Goal: Task Accomplishment & Management: Complete application form

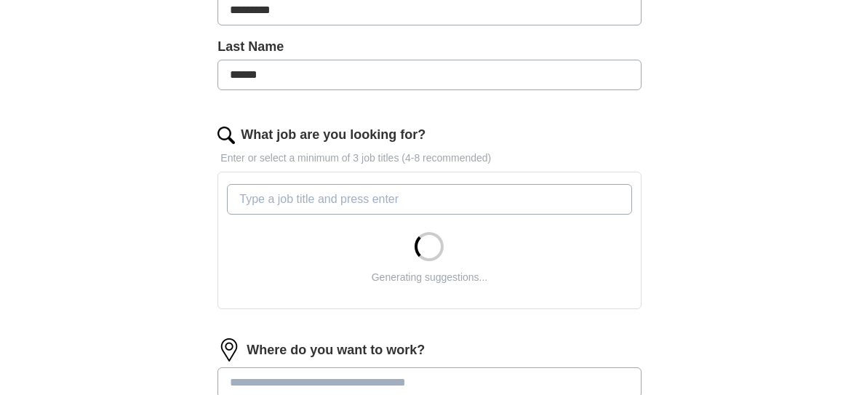
scroll to position [429, 0]
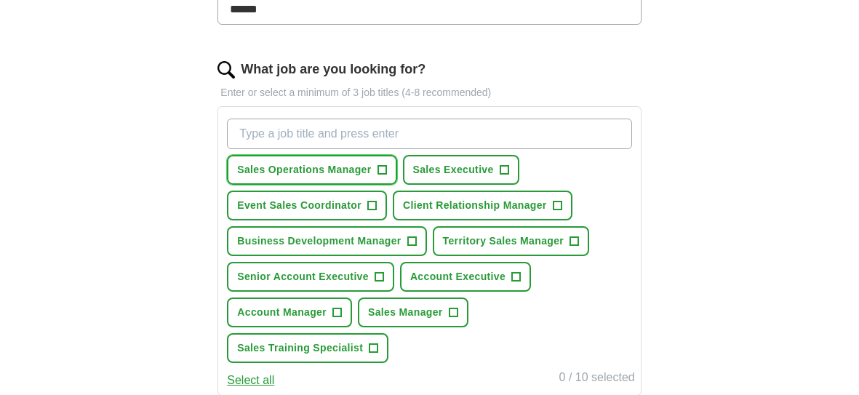
click at [383, 169] on span "+" at bounding box center [382, 170] width 9 height 12
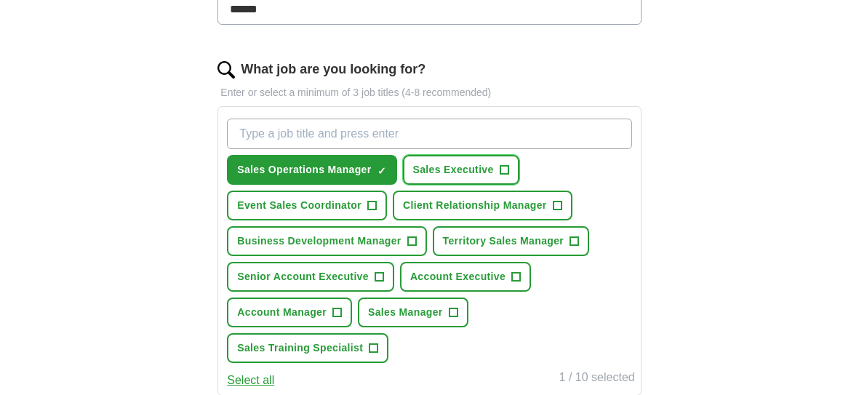
click at [501, 165] on span "+" at bounding box center [504, 170] width 9 height 12
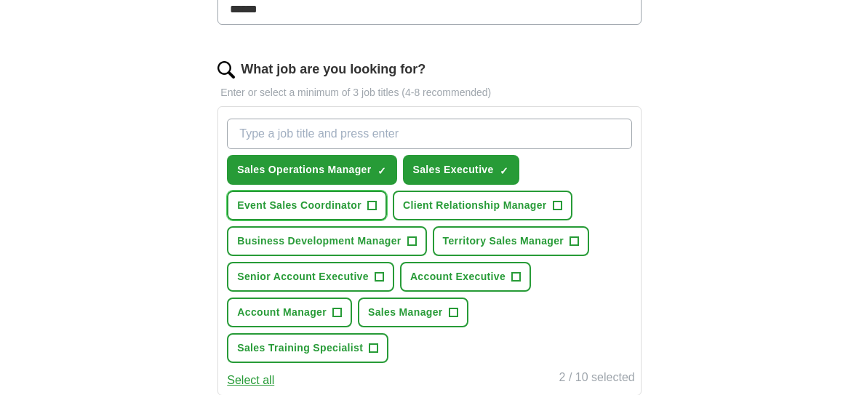
click at [370, 204] on span "+" at bounding box center [371, 206] width 9 height 12
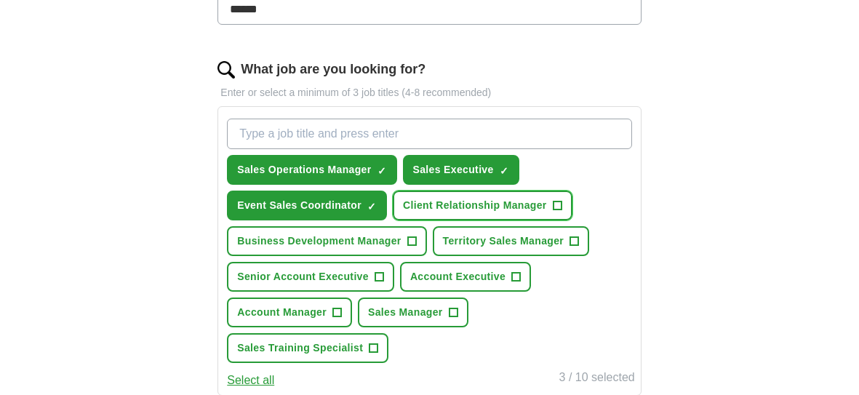
click at [561, 199] on button "Client Relationship Manager +" at bounding box center [483, 206] width 180 height 30
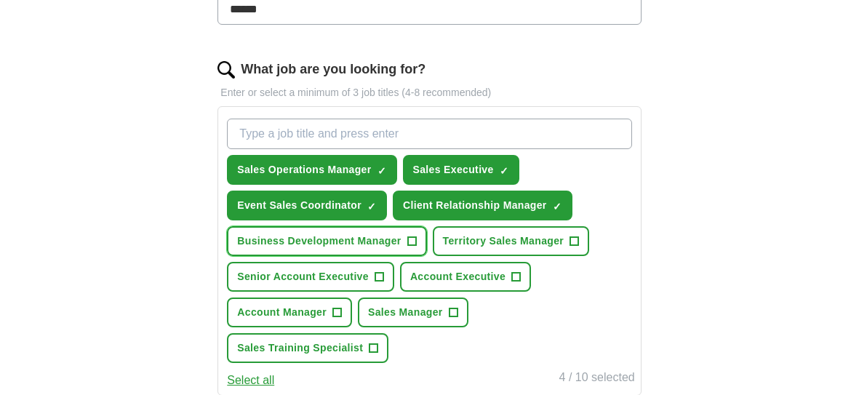
click at [409, 241] on span "+" at bounding box center [411, 242] width 9 height 12
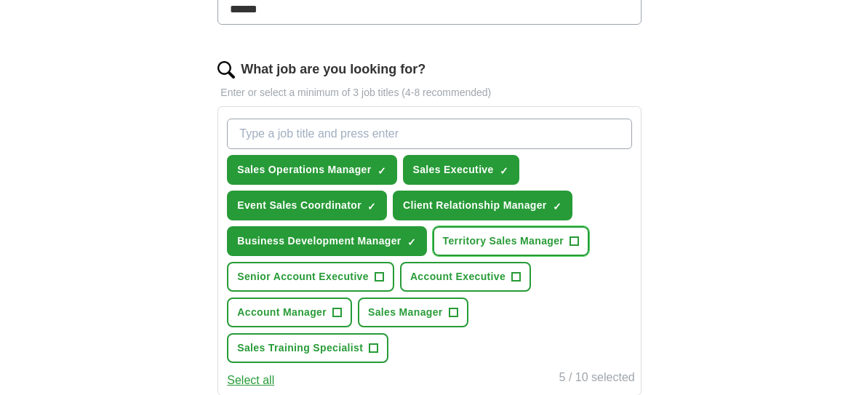
click at [571, 236] on span "+" at bounding box center [574, 242] width 9 height 12
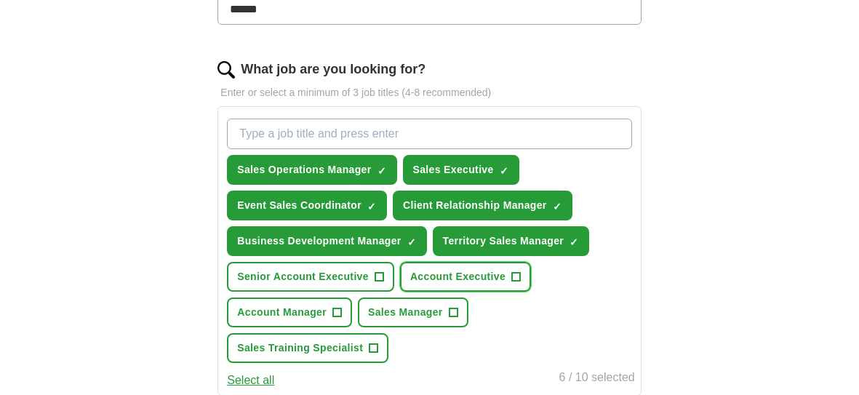
click at [513, 272] on span "+" at bounding box center [516, 277] width 9 height 12
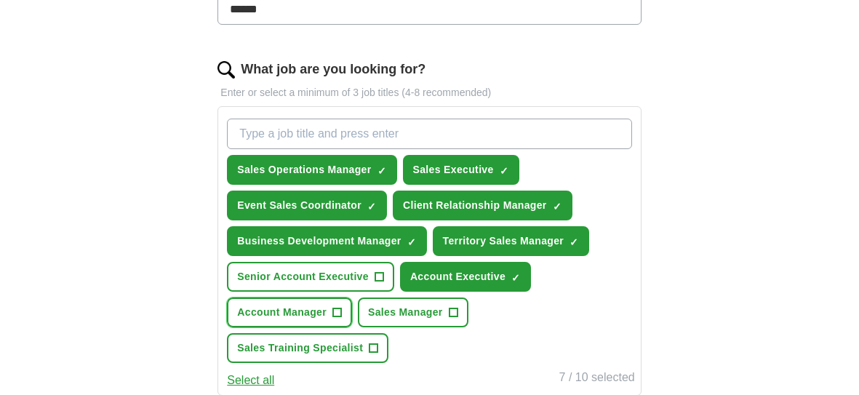
click at [338, 307] on span "+" at bounding box center [337, 313] width 9 height 12
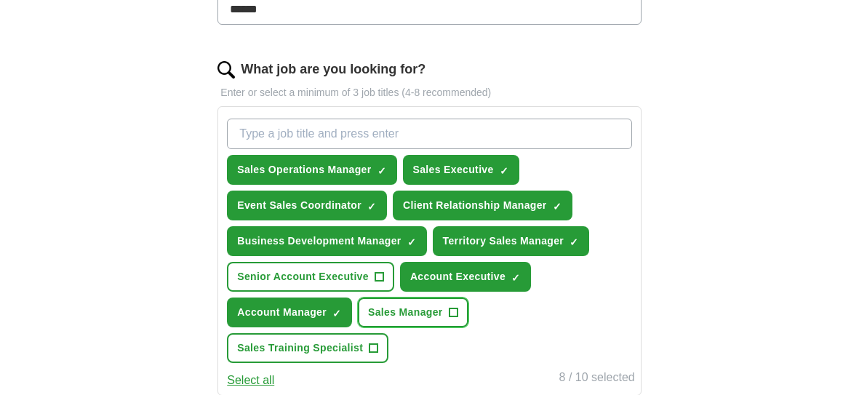
click at [452, 308] on span "+" at bounding box center [453, 313] width 9 height 12
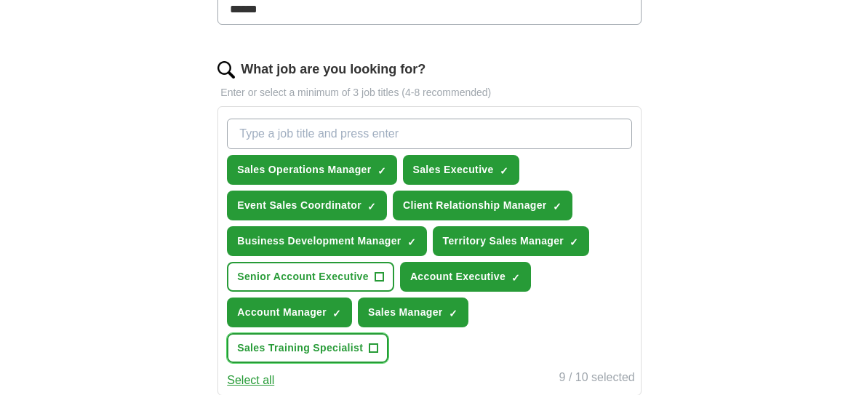
click at [379, 343] on button "Sales Training Specialist +" at bounding box center [308, 348] width 162 height 30
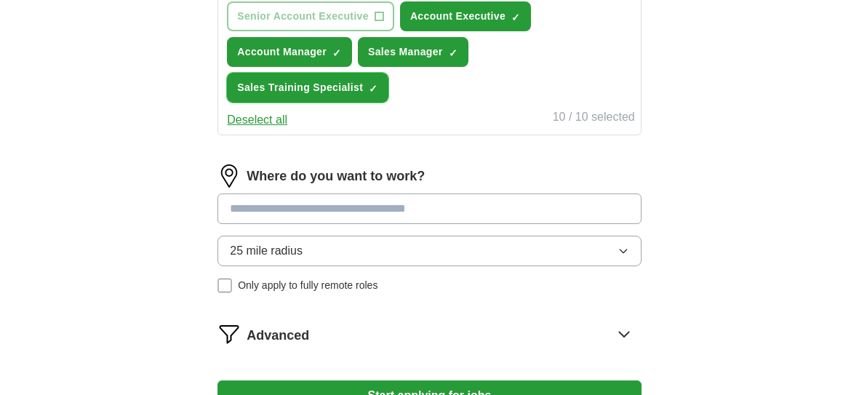
scroll to position [701, 0]
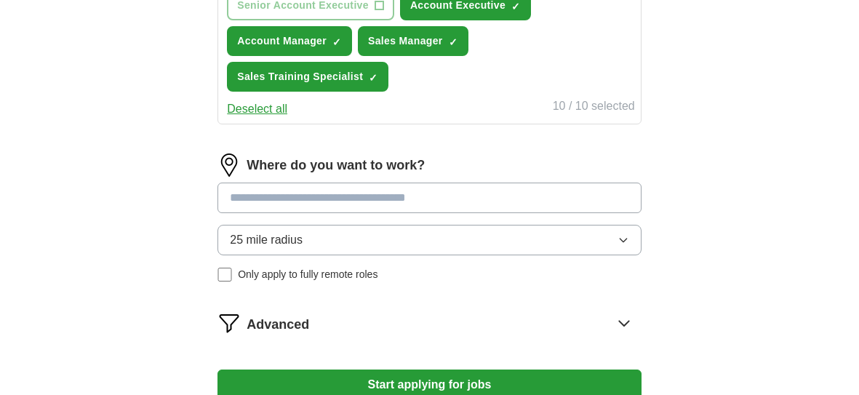
click at [349, 198] on input at bounding box center [429, 198] width 423 height 31
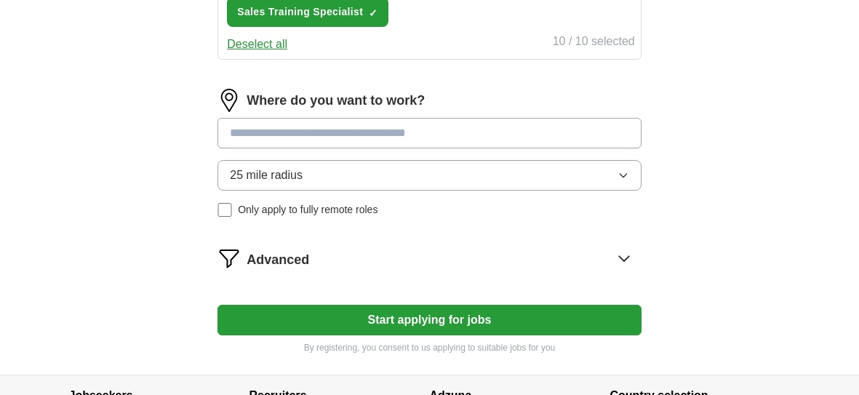
scroll to position [739, 0]
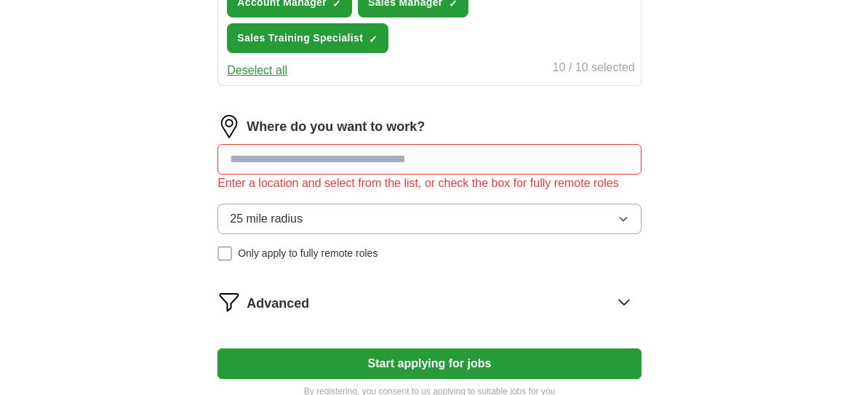
click at [387, 156] on input at bounding box center [429, 159] width 423 height 31
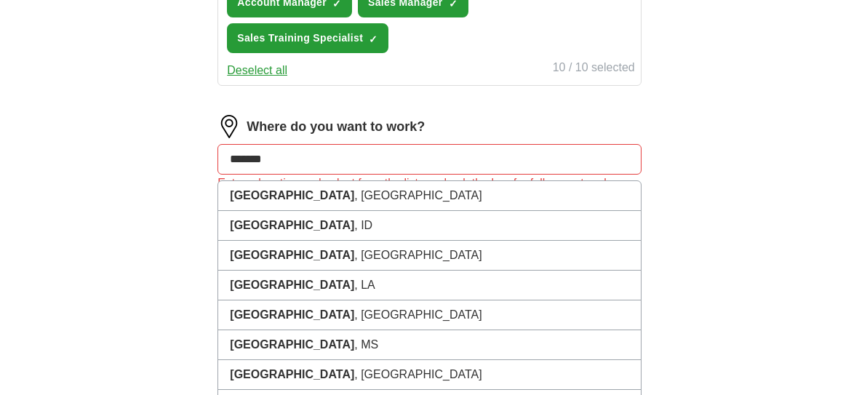
drag, startPoint x: 300, startPoint y: 162, endPoint x: 210, endPoint y: 156, distance: 90.4
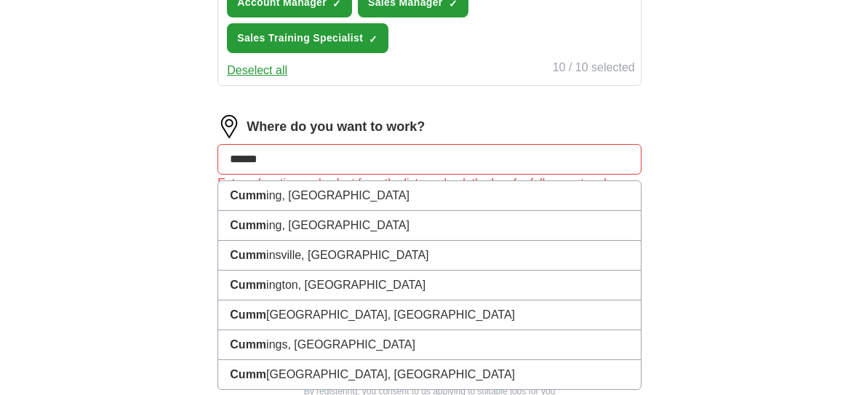
type input "*******"
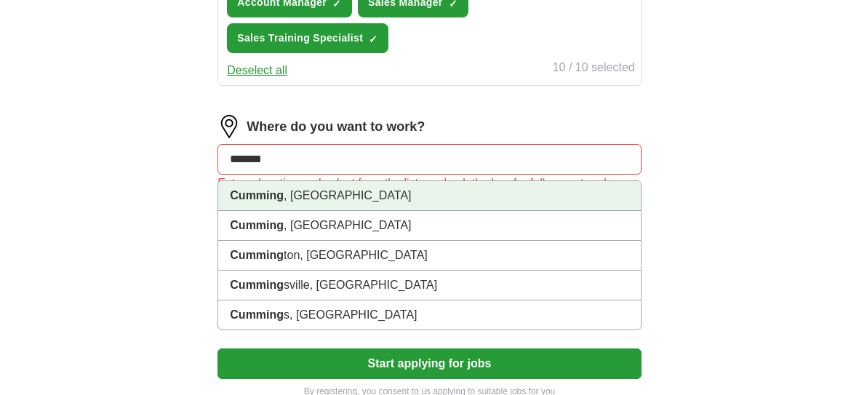
click at [291, 195] on li "Cumming , [GEOGRAPHIC_DATA]" at bounding box center [429, 196] width 422 height 30
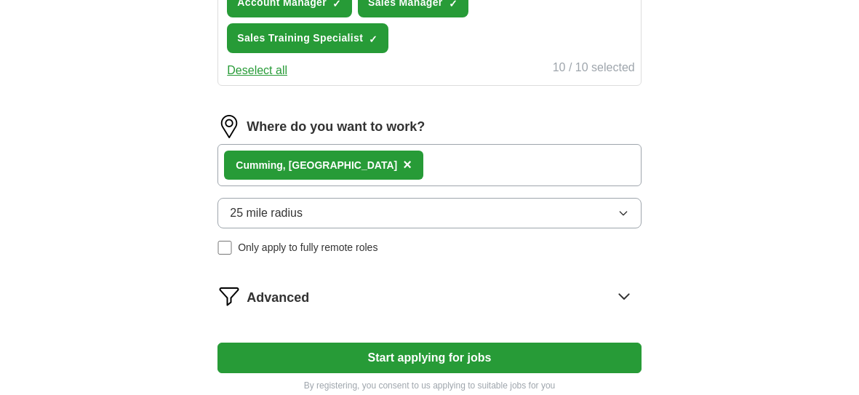
click at [344, 216] on button "25 mile radius" at bounding box center [429, 213] width 423 height 31
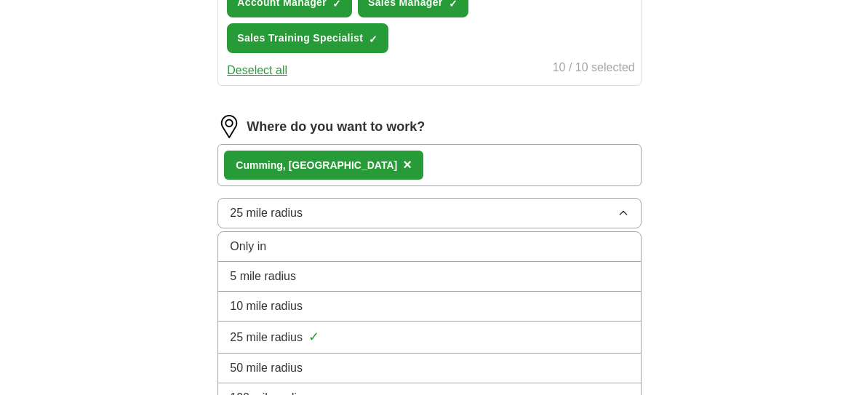
click at [331, 359] on div "50 mile radius" at bounding box center [429, 367] width 399 height 17
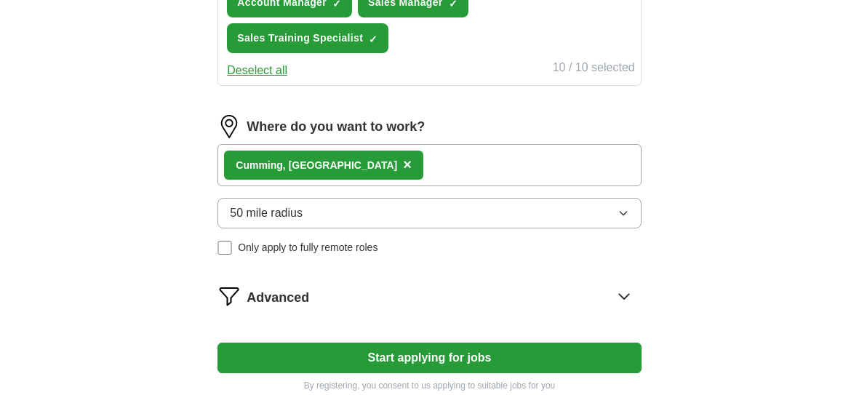
click at [372, 356] on button "Start applying for jobs" at bounding box center [429, 358] width 423 height 31
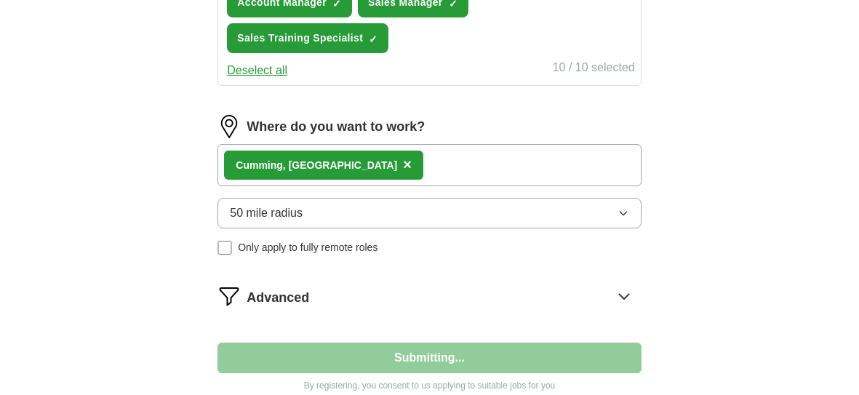
select select "**"
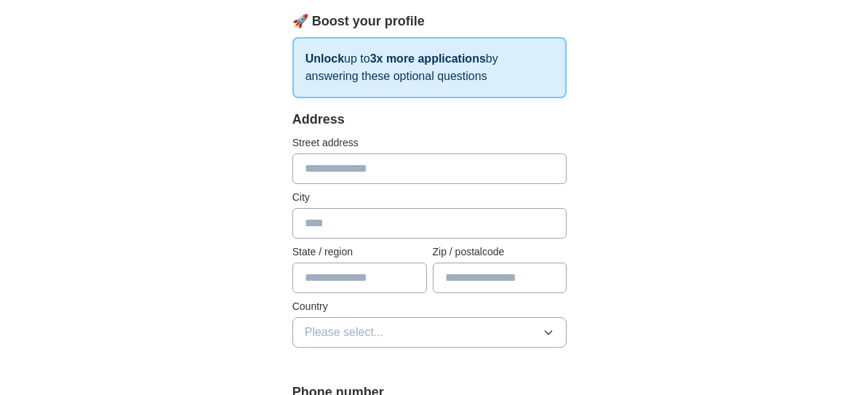
scroll to position [226, 0]
click at [351, 160] on input "text" at bounding box center [429, 167] width 275 height 31
type input "**********"
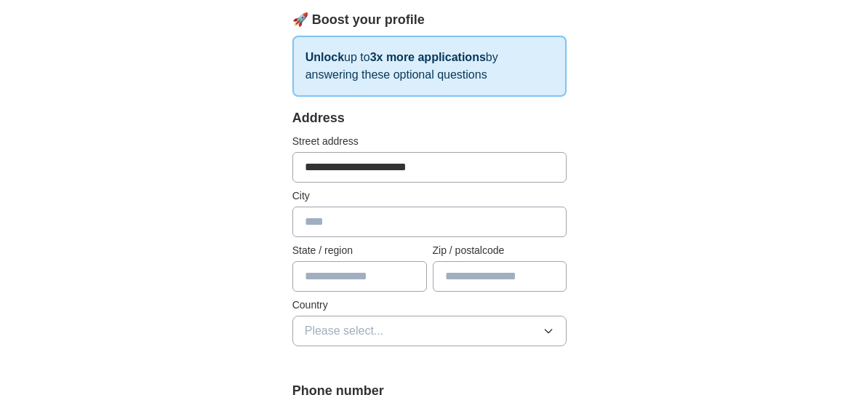
type input "*******"
type input "**"
type input "*****"
click at [442, 326] on button "Please select..." at bounding box center [429, 331] width 275 height 31
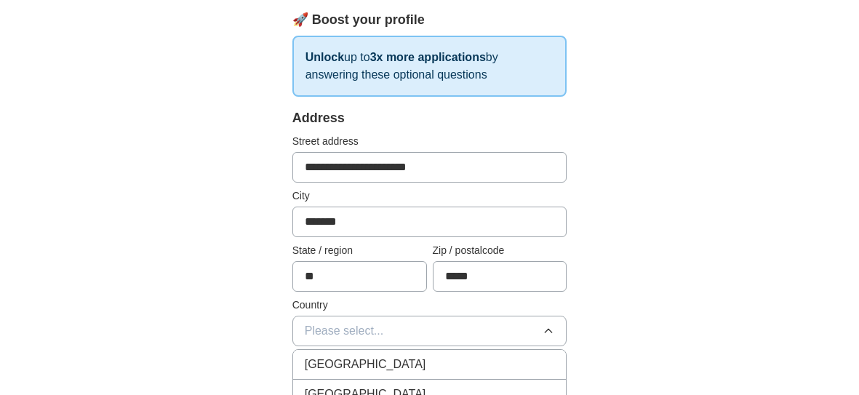
click at [412, 391] on div "[GEOGRAPHIC_DATA]" at bounding box center [430, 394] width 250 height 17
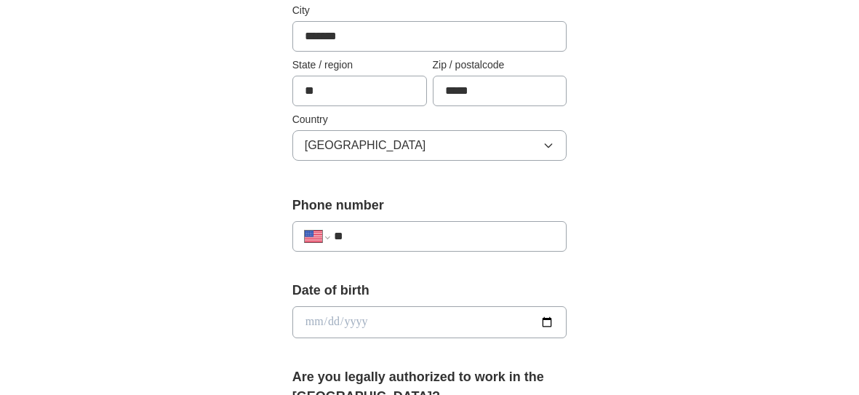
scroll to position [417, 0]
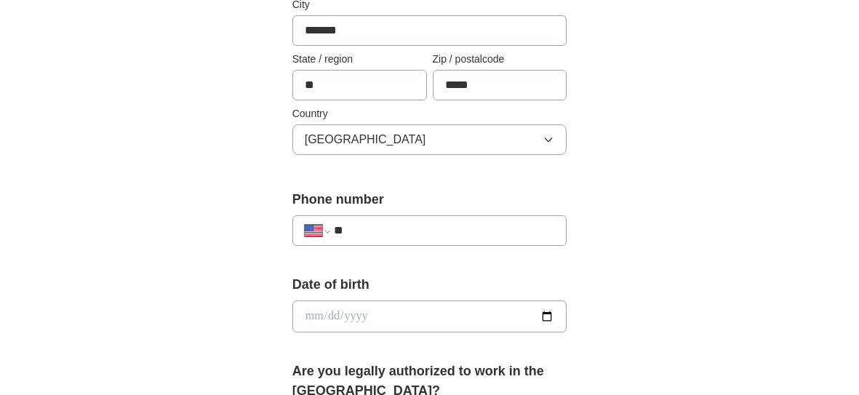
click at [404, 229] on input "**" at bounding box center [444, 230] width 221 height 17
type input "**********"
click at [528, 316] on input "date" at bounding box center [429, 316] width 275 height 32
type input "**********"
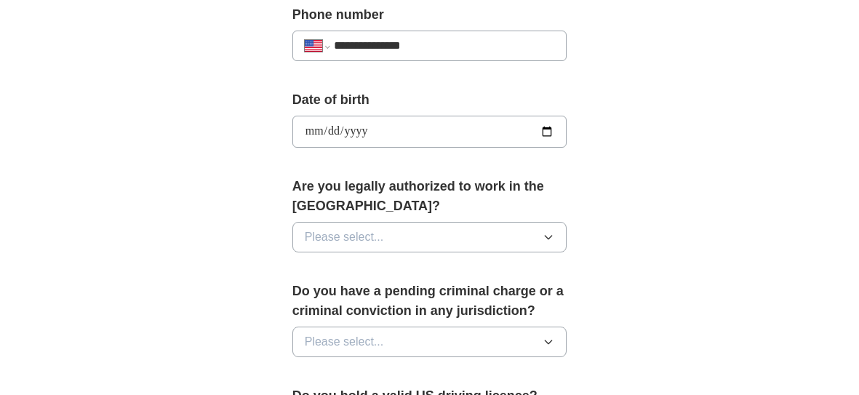
scroll to position [602, 0]
click at [553, 222] on button "Please select..." at bounding box center [429, 236] width 275 height 31
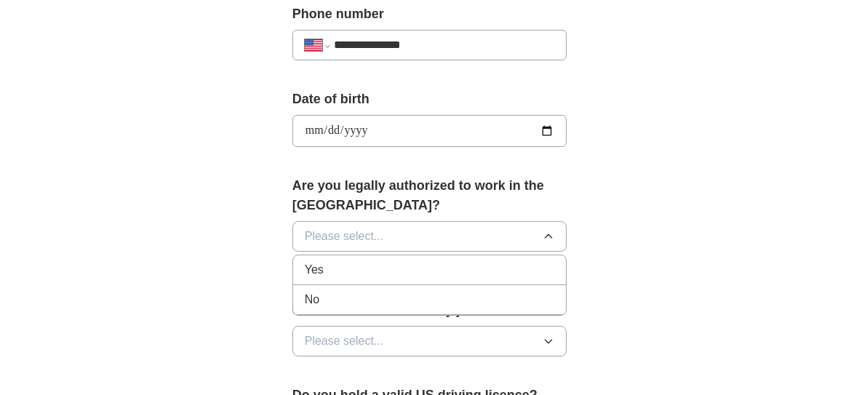
click at [409, 273] on div "Yes" at bounding box center [430, 269] width 250 height 17
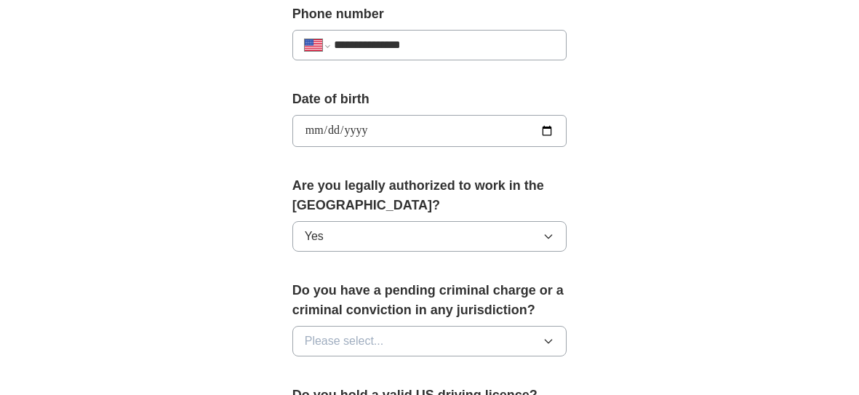
click at [458, 334] on button "Please select..." at bounding box center [429, 341] width 275 height 31
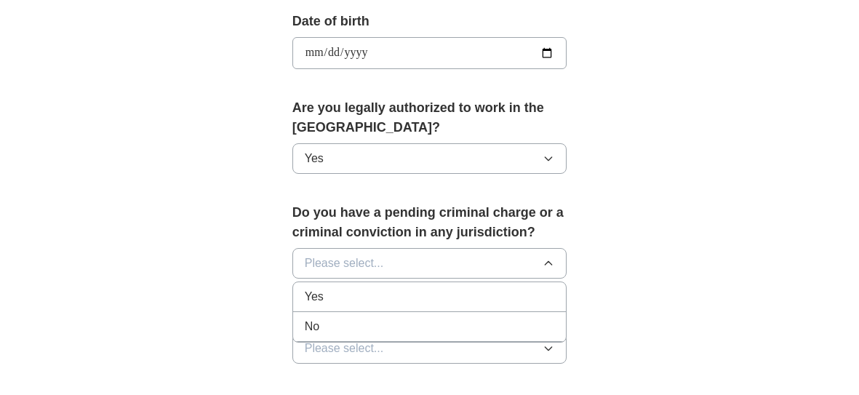
scroll to position [682, 0]
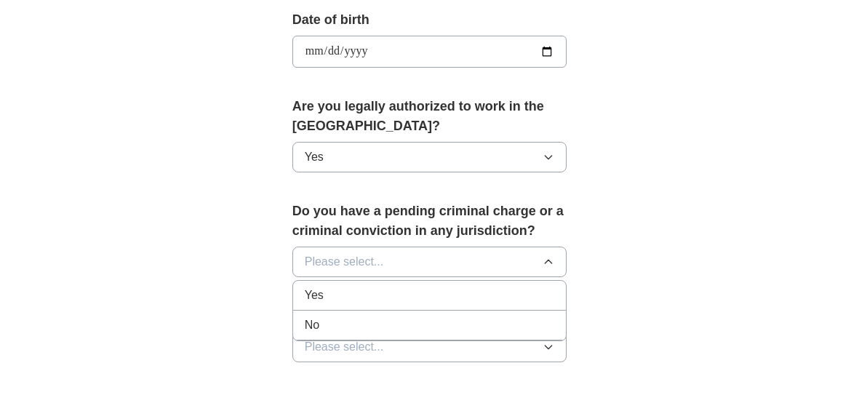
click at [379, 322] on div "No" at bounding box center [430, 324] width 250 height 17
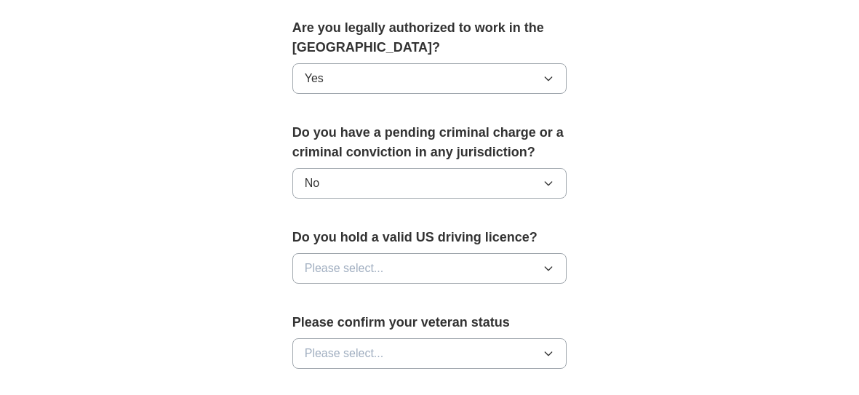
scroll to position [770, 0]
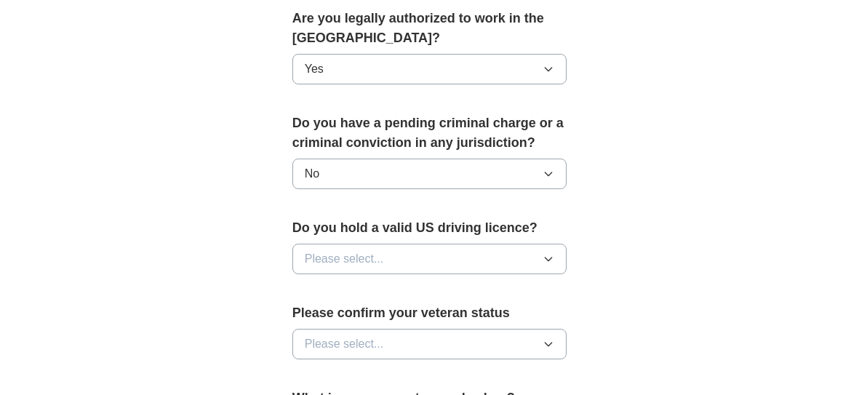
click at [512, 260] on button "Please select..." at bounding box center [429, 259] width 275 height 31
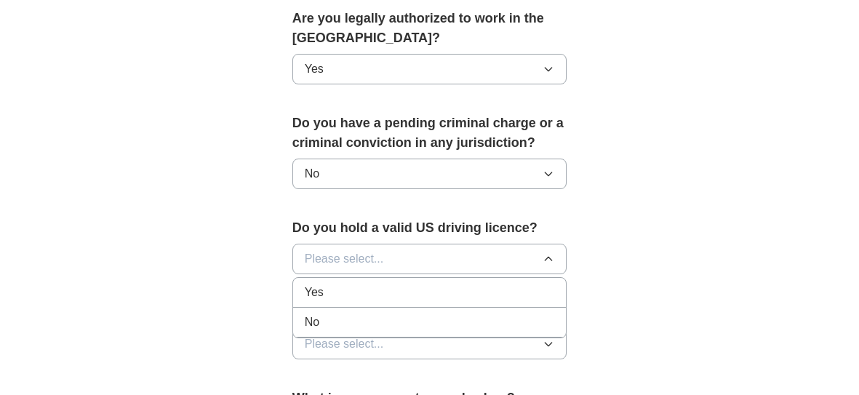
click at [415, 292] on div "Yes" at bounding box center [430, 292] width 250 height 17
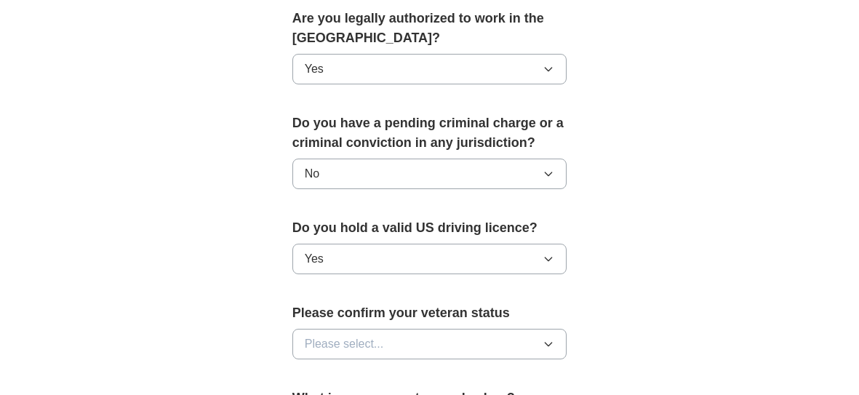
click at [447, 341] on button "Please select..." at bounding box center [429, 344] width 275 height 31
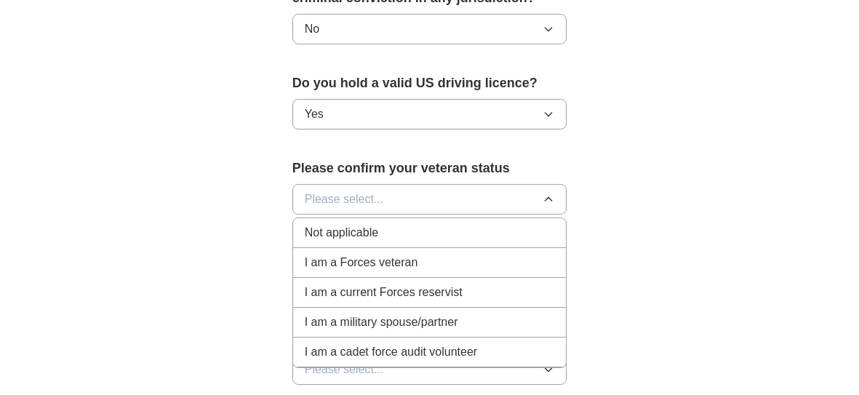
scroll to position [914, 0]
click at [373, 239] on li "Not applicable" at bounding box center [430, 233] width 274 height 30
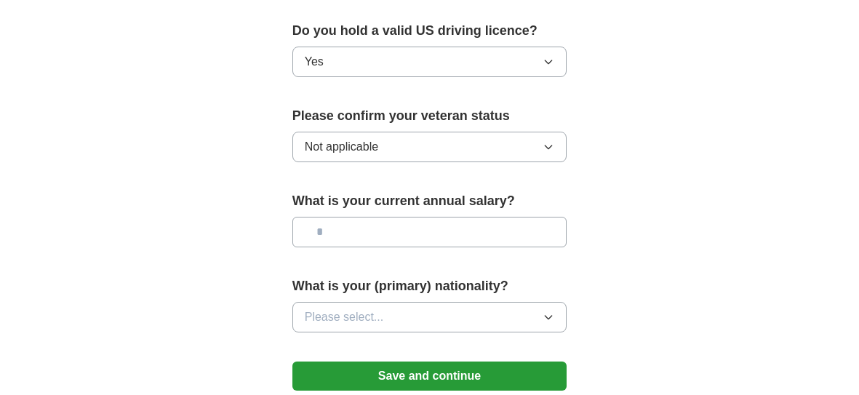
scroll to position [971, 0]
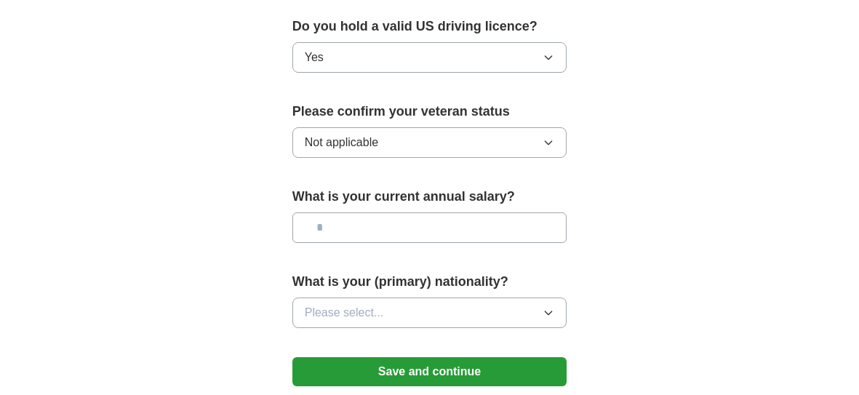
click at [456, 227] on input "text" at bounding box center [429, 227] width 275 height 31
type input "*******"
click at [471, 309] on button "Please select..." at bounding box center [429, 313] width 275 height 31
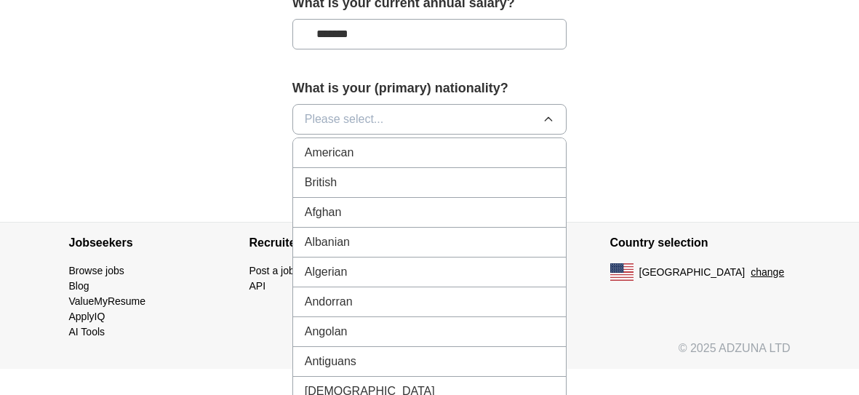
scroll to position [1190, 0]
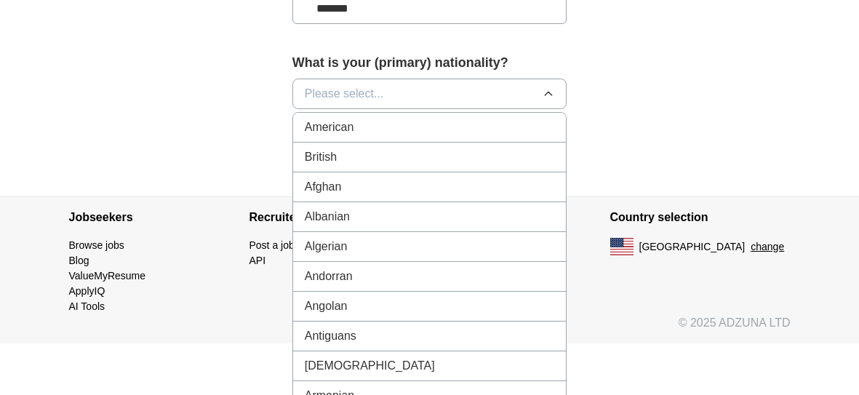
click at [375, 128] on li "American" at bounding box center [430, 128] width 274 height 30
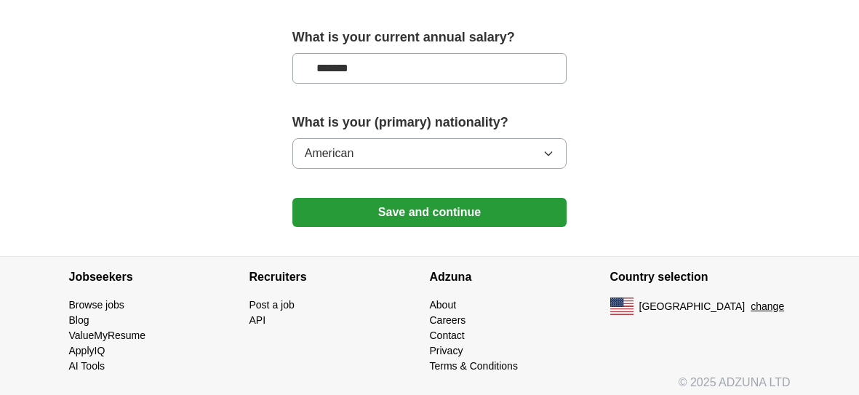
click at [425, 215] on button "Save and continue" at bounding box center [429, 212] width 275 height 29
